Goal: Task Accomplishment & Management: Manage account settings

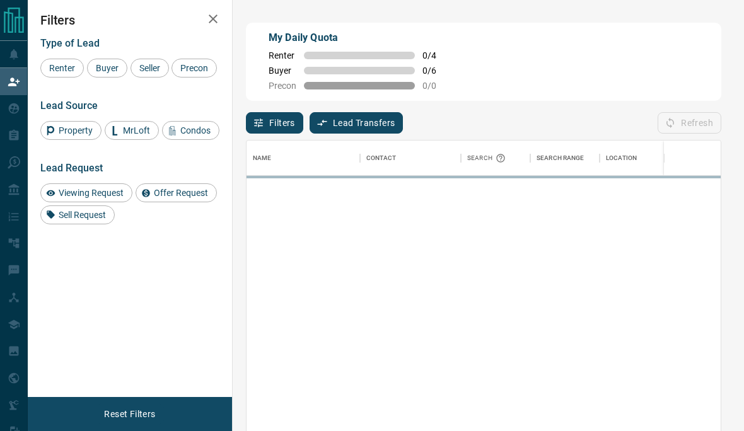
scroll to position [369, 474]
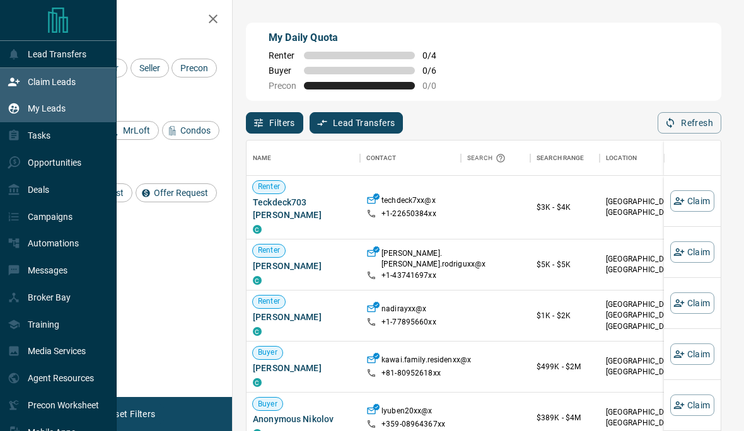
click at [15, 112] on icon at bounding box center [14, 108] width 13 height 13
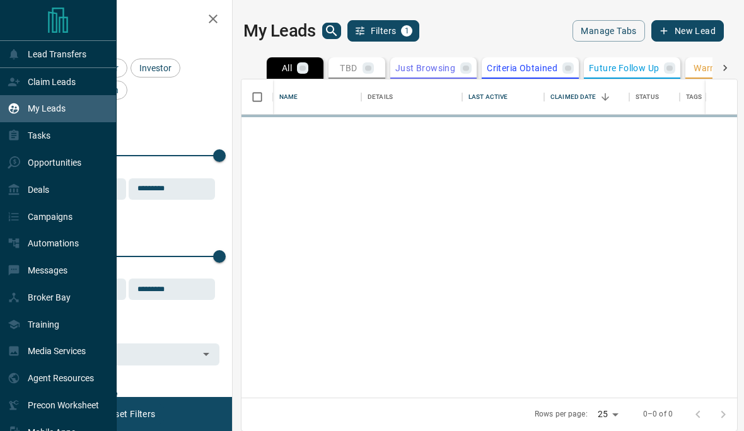
scroll to position [373, 496]
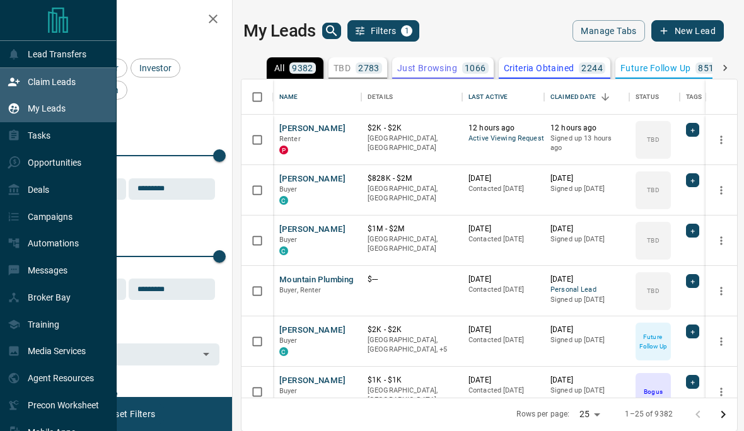
click at [7, 84] on div "Claim Leads" at bounding box center [58, 81] width 117 height 27
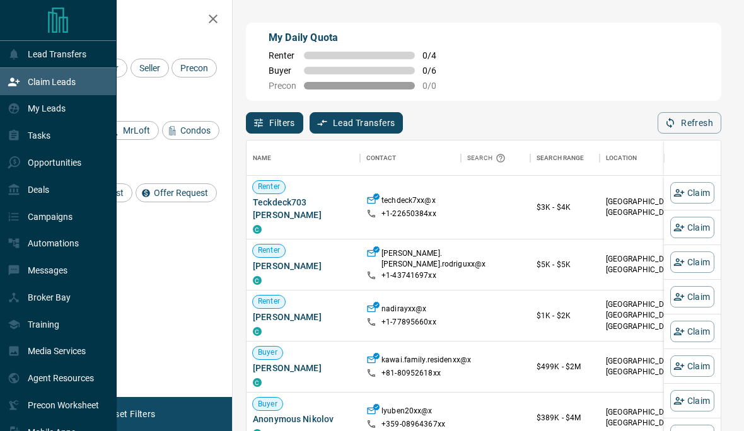
scroll to position [369, 474]
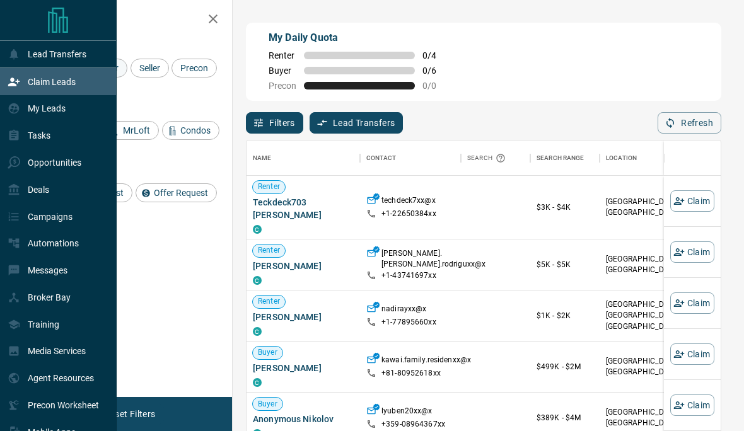
click at [97, 71] on div "Lead Transfers Claim Leads My Leads Tasks Opportunities Deals Campaigns Automat…" at bounding box center [372, 192] width 744 height 385
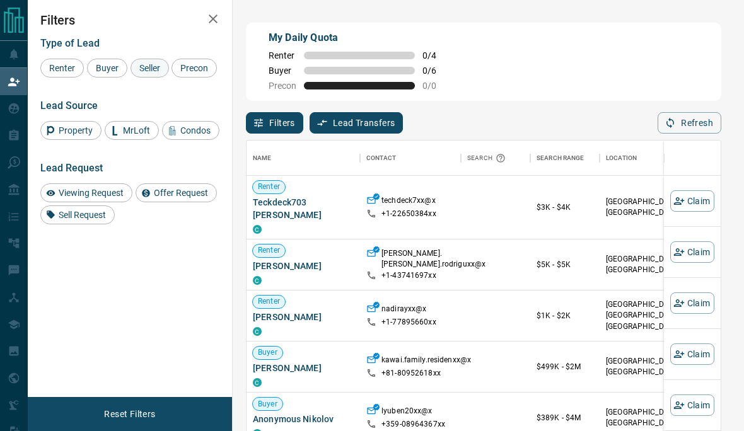
click at [151, 68] on span "Seller" at bounding box center [150, 68] width 30 height 10
click at [97, 73] on span "Buyer" at bounding box center [107, 68] width 32 height 10
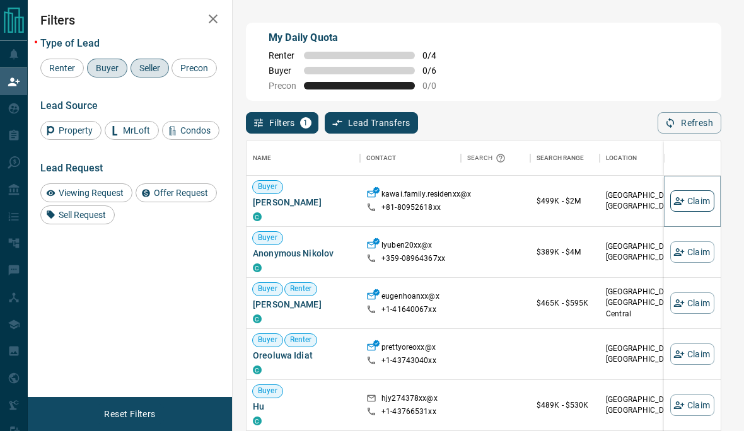
click at [689, 206] on button "Claim" at bounding box center [692, 200] width 44 height 21
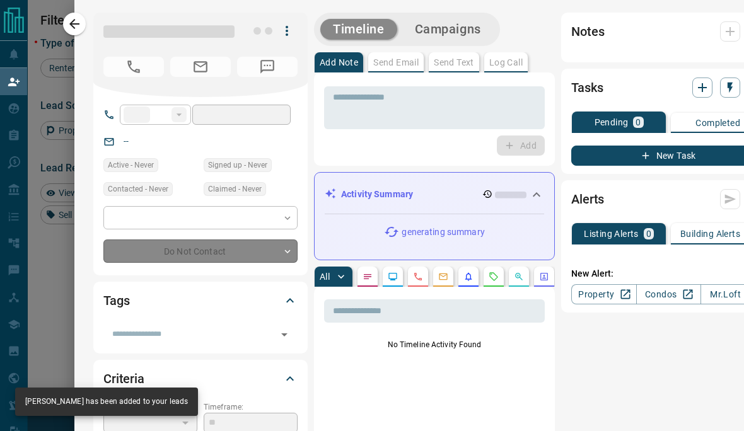
type input "***"
type input "**********"
type input "**"
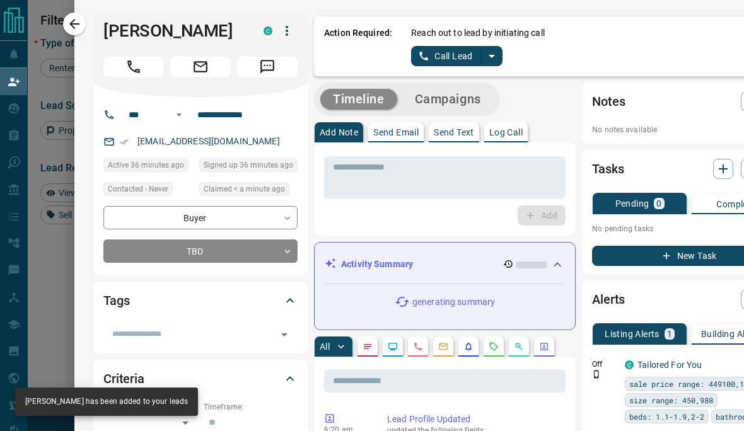
click at [498, 65] on button "split button" at bounding box center [491, 56] width 21 height 20
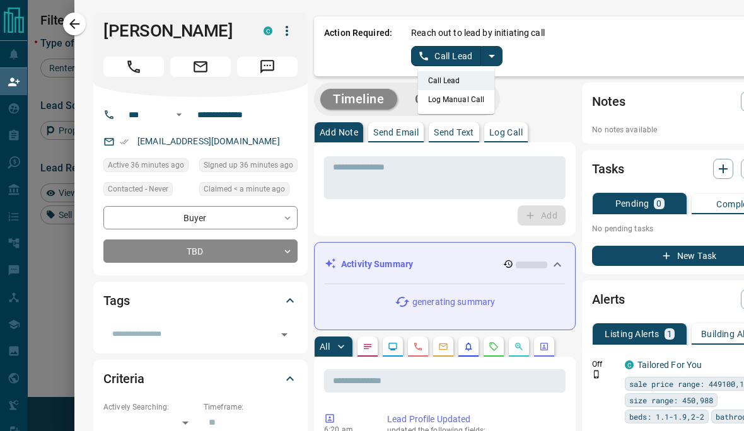
click at [467, 108] on li "Log Manual Call" at bounding box center [456, 99] width 77 height 19
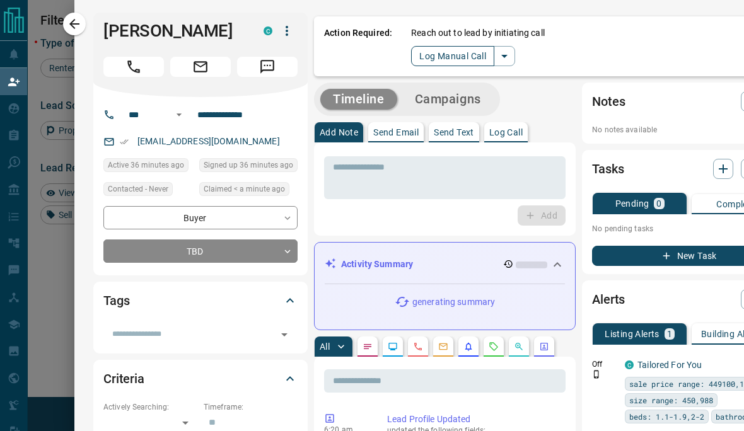
click at [465, 62] on button "Log Manual Call" at bounding box center [452, 56] width 83 height 20
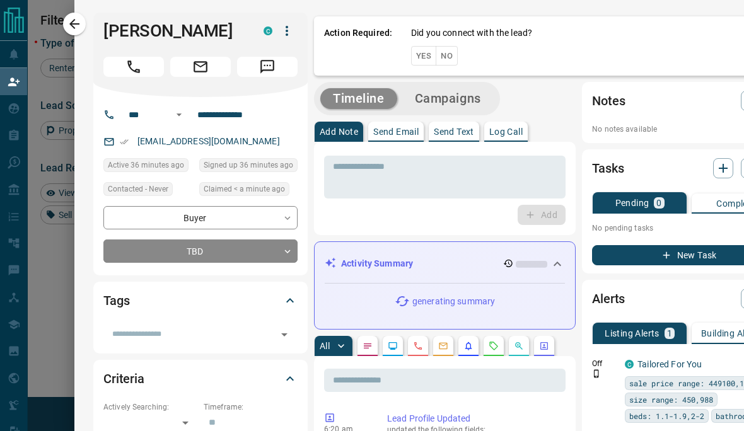
click at [425, 57] on button "Yes" at bounding box center [423, 56] width 25 height 20
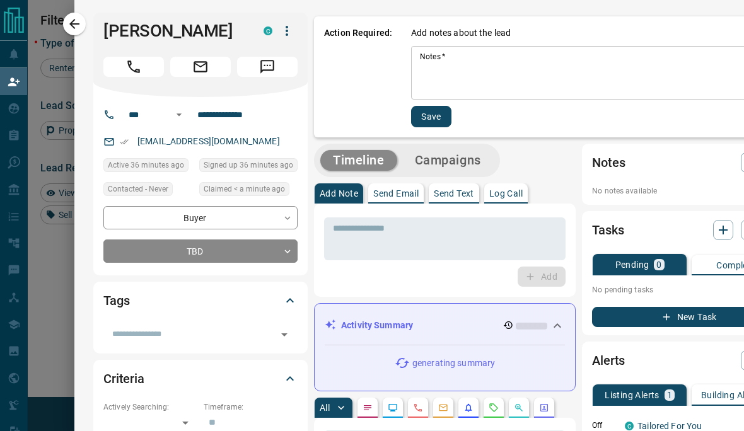
click at [447, 83] on textarea "Notes   *" at bounding box center [599, 73] width 358 height 43
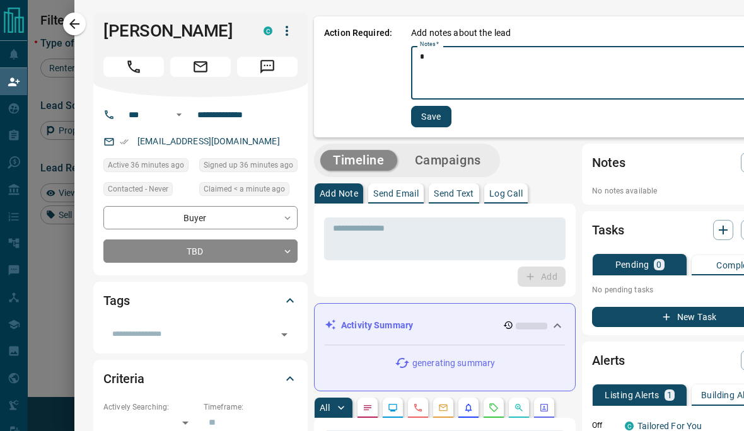
type textarea "*"
click at [439, 114] on button "Save" at bounding box center [431, 116] width 40 height 21
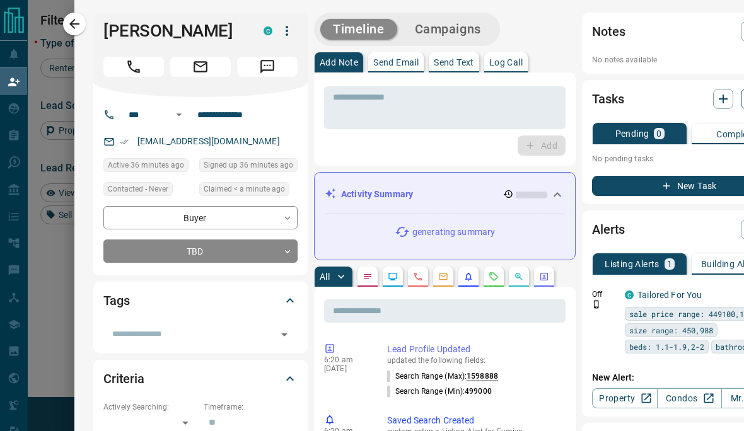
click at [744, 101] on icon "button" at bounding box center [751, 99] width 13 height 13
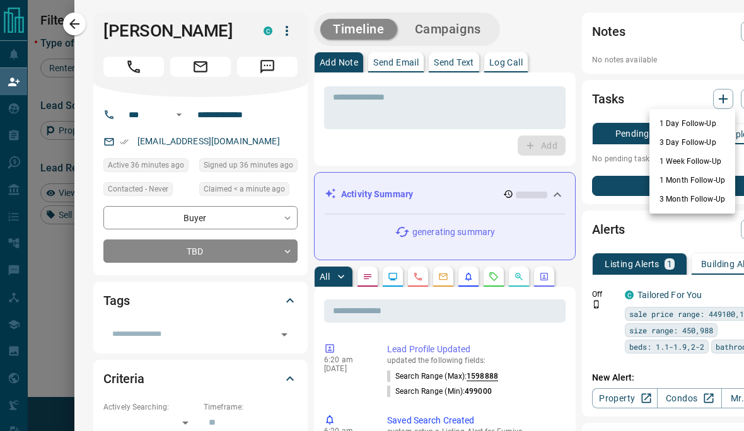
click at [685, 126] on li "1 Day Follow-Up" at bounding box center [693, 123] width 86 height 19
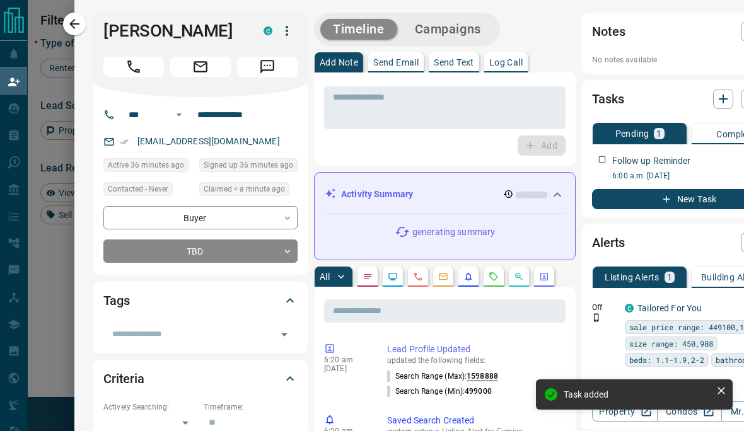
click at [60, 322] on div at bounding box center [372, 215] width 744 height 431
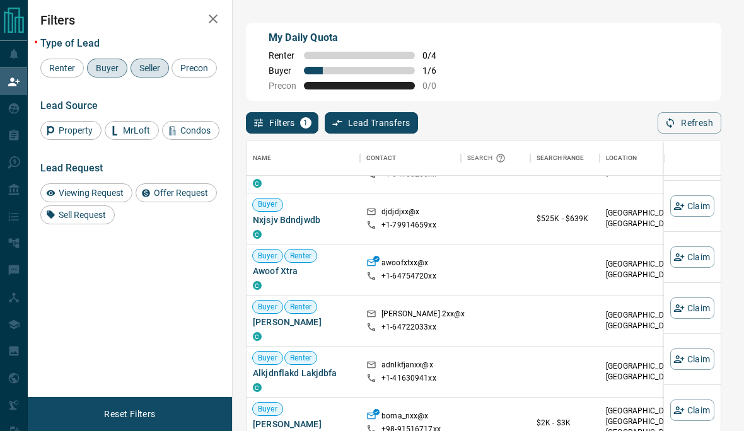
scroll to position [941, 0]
